Goal: Transaction & Acquisition: Purchase product/service

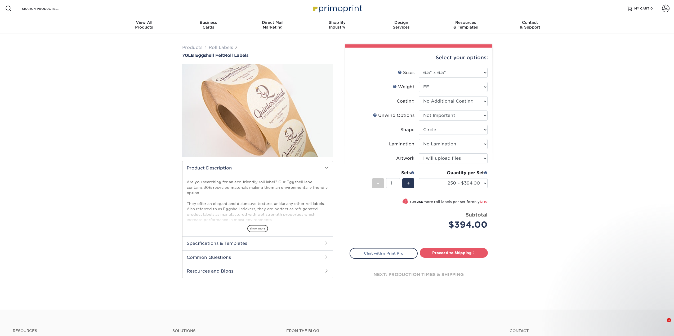
select select "6.50x6.50"
select select "d16c2772-aac7-41d6-a124-047cd7375882"
select select "6a4bfab9-463a-4bf8-bd79-c91922877206"
select select "eff8cfea-abf7-4cab-a64a-391be13b3076"
select select "upload"
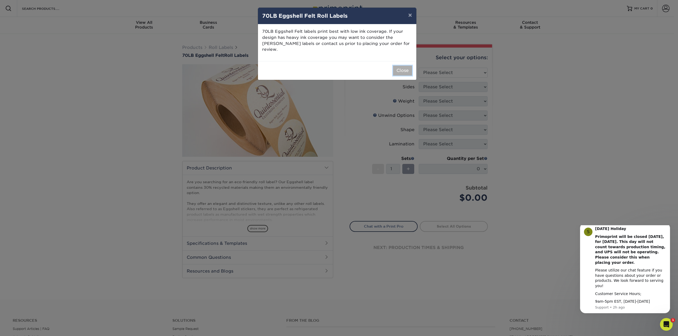
click at [395, 66] on button "Close" at bounding box center [402, 71] width 19 height 10
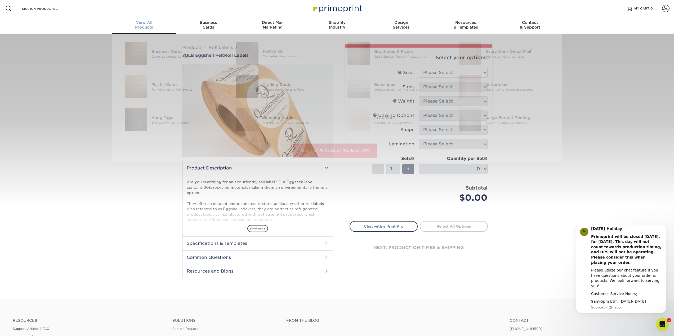
click at [147, 24] on span "View All" at bounding box center [144, 22] width 64 height 5
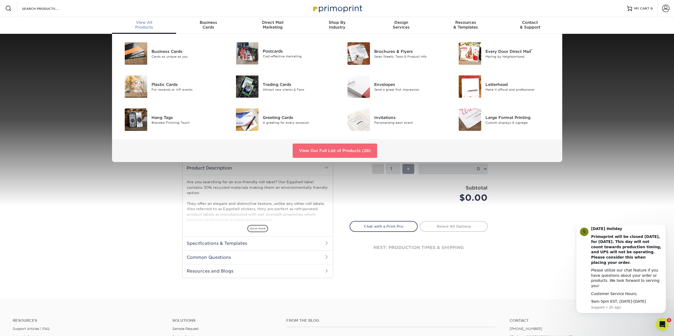
click at [318, 152] on link "View Our Full List of Products (28)" at bounding box center [334, 151] width 84 height 14
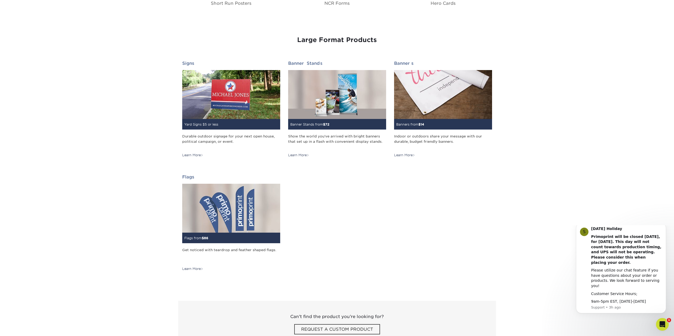
scroll to position [750, 0]
